Goal: Task Accomplishment & Management: Manage account settings

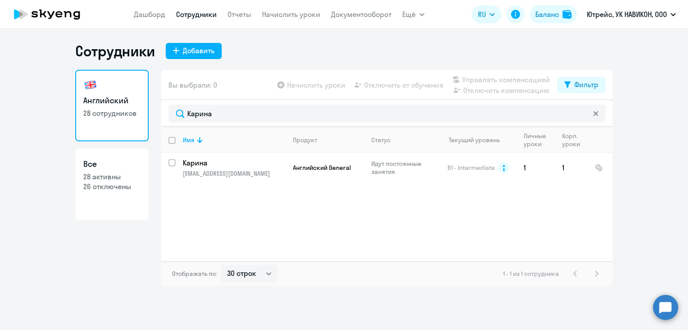
select select "30"
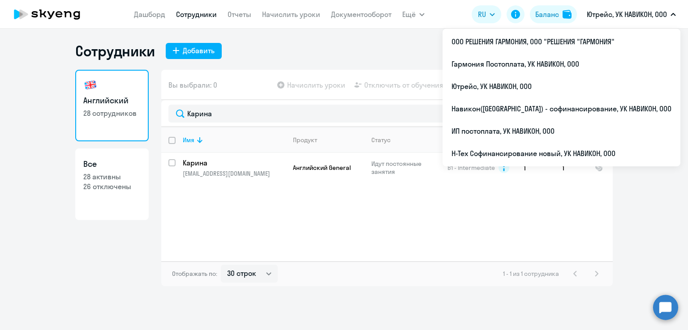
click at [612, 13] on p "Ютрейс, УК НАВИКОН, ООО" at bounding box center [626, 14] width 80 height 11
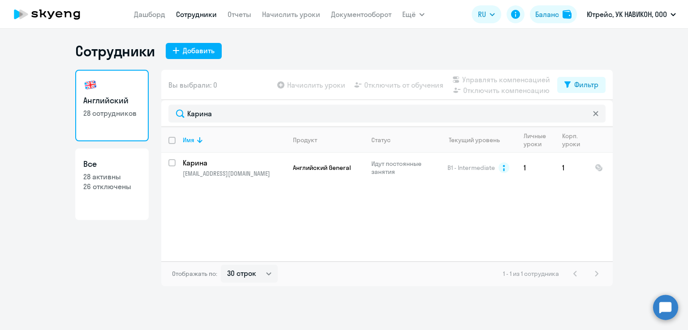
click at [612, 13] on p "Ютрейс, УК НАВИКОН, ООО" at bounding box center [626, 14] width 80 height 11
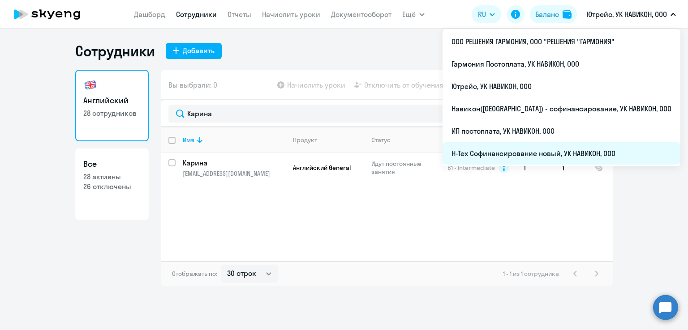
click at [536, 153] on li "Н-Тех Софинансирование новый, УК НАВИКОН, ООО" at bounding box center [561, 153] width 238 height 22
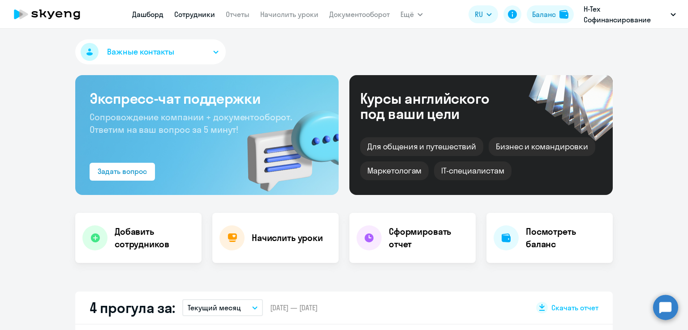
click at [197, 13] on link "Сотрудники" at bounding box center [194, 14] width 41 height 9
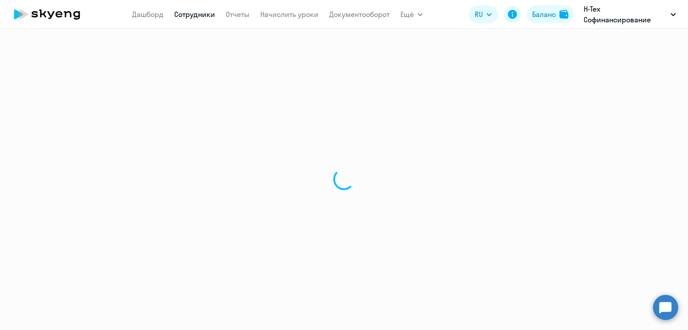
select select "30"
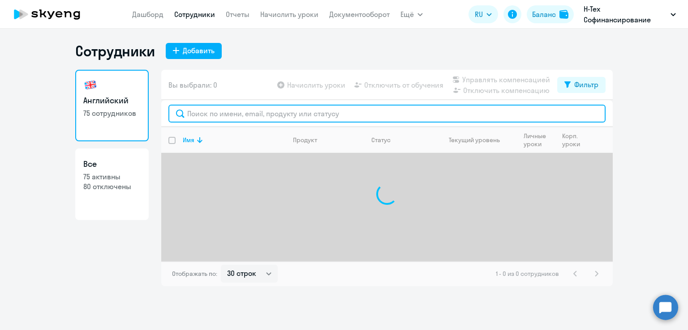
click at [298, 115] on input "text" at bounding box center [386, 114] width 437 height 18
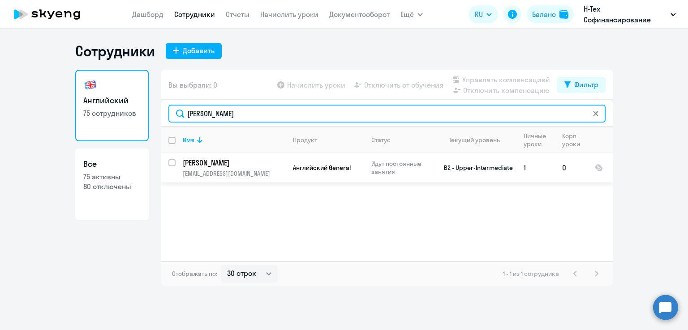
type input "[PERSON_NAME]"
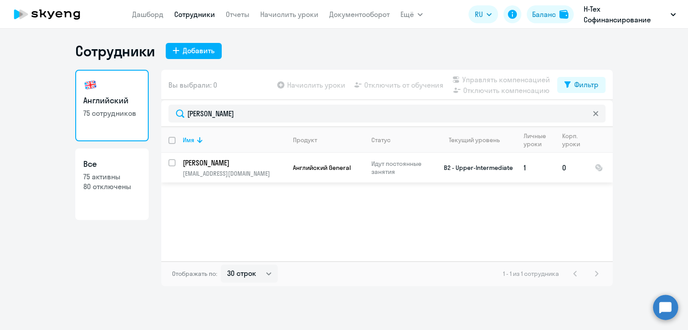
click at [226, 162] on p "[PERSON_NAME]" at bounding box center [233, 163] width 101 height 10
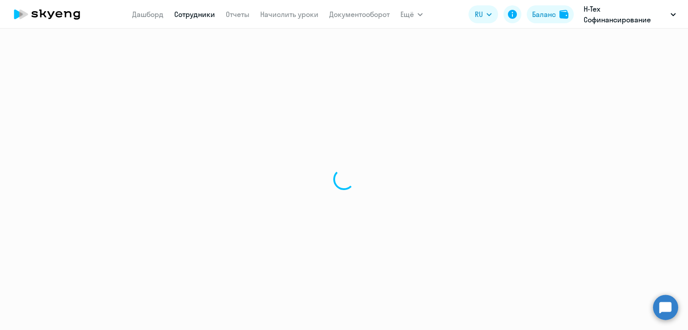
select select "english"
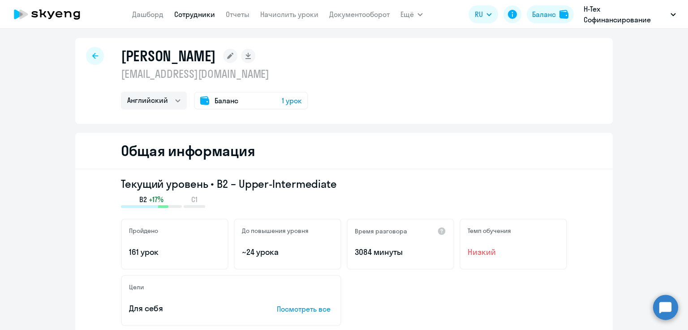
scroll to position [4, 0]
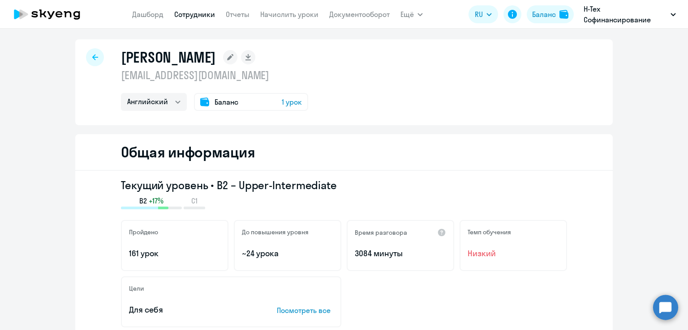
click at [284, 103] on span "1 урок" at bounding box center [292, 102] width 20 height 11
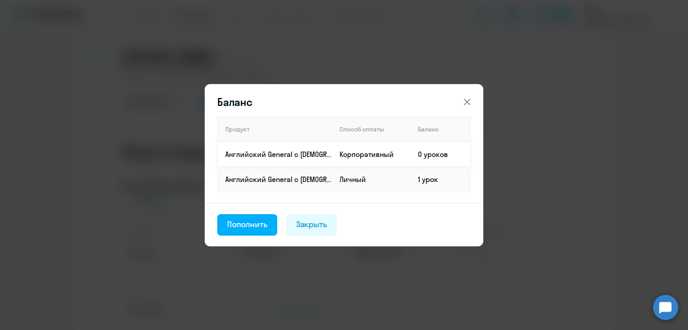
click at [277, 157] on p "Английский General с [DEMOGRAPHIC_DATA] преподавателем" at bounding box center [278, 155] width 107 height 10
click at [257, 222] on div "Пополнить" at bounding box center [247, 225] width 40 height 12
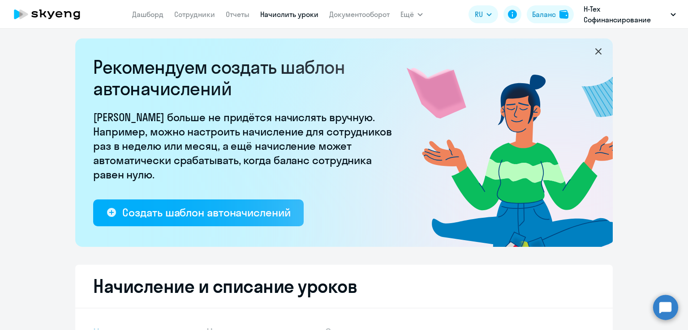
select select "10"
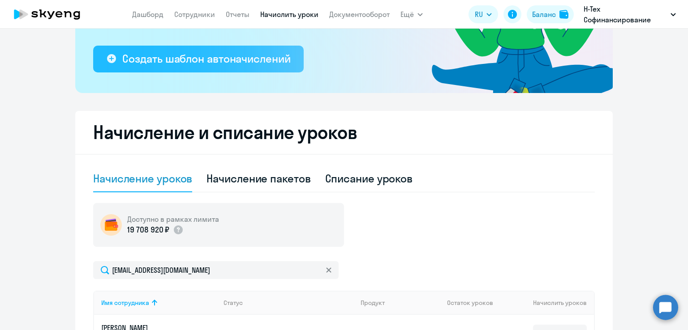
scroll to position [328, 0]
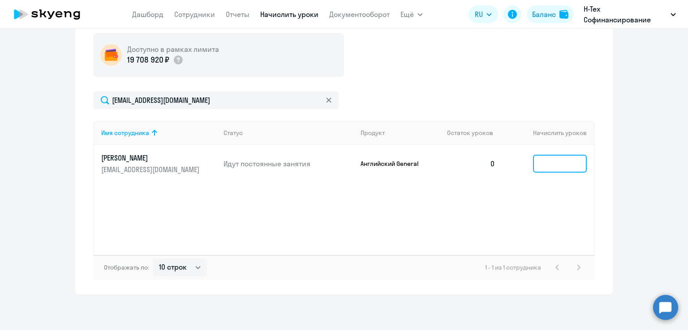
click at [539, 167] on input at bounding box center [560, 164] width 54 height 18
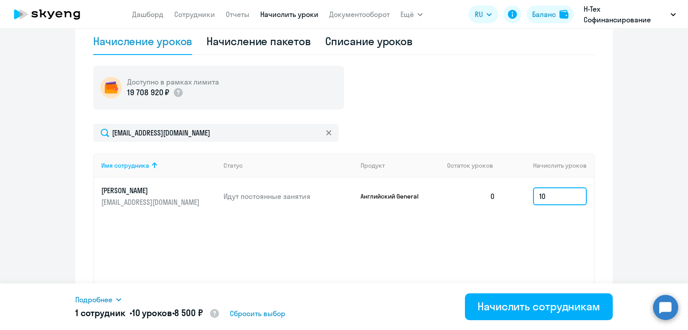
scroll to position [295, 0]
type input "10"
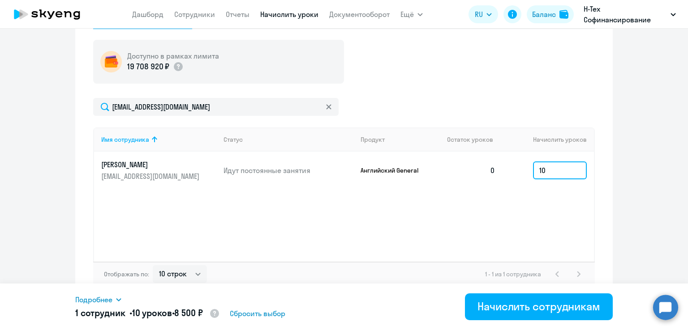
scroll to position [328, 0]
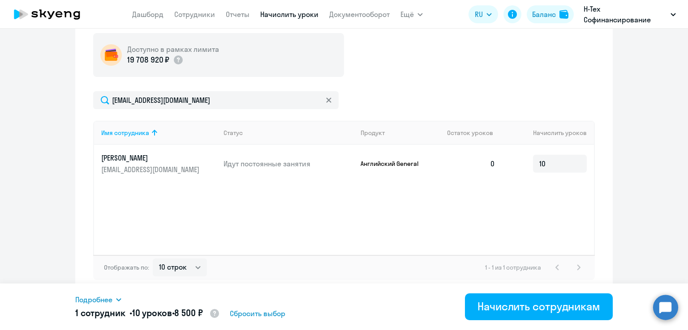
click at [122, 299] on icon at bounding box center [118, 299] width 7 height 7
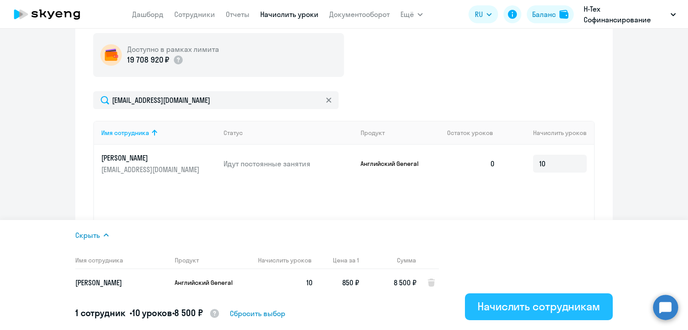
click at [525, 305] on div "Начислить сотрудникам" at bounding box center [538, 306] width 123 height 14
